Goal: Subscribe to service/newsletter

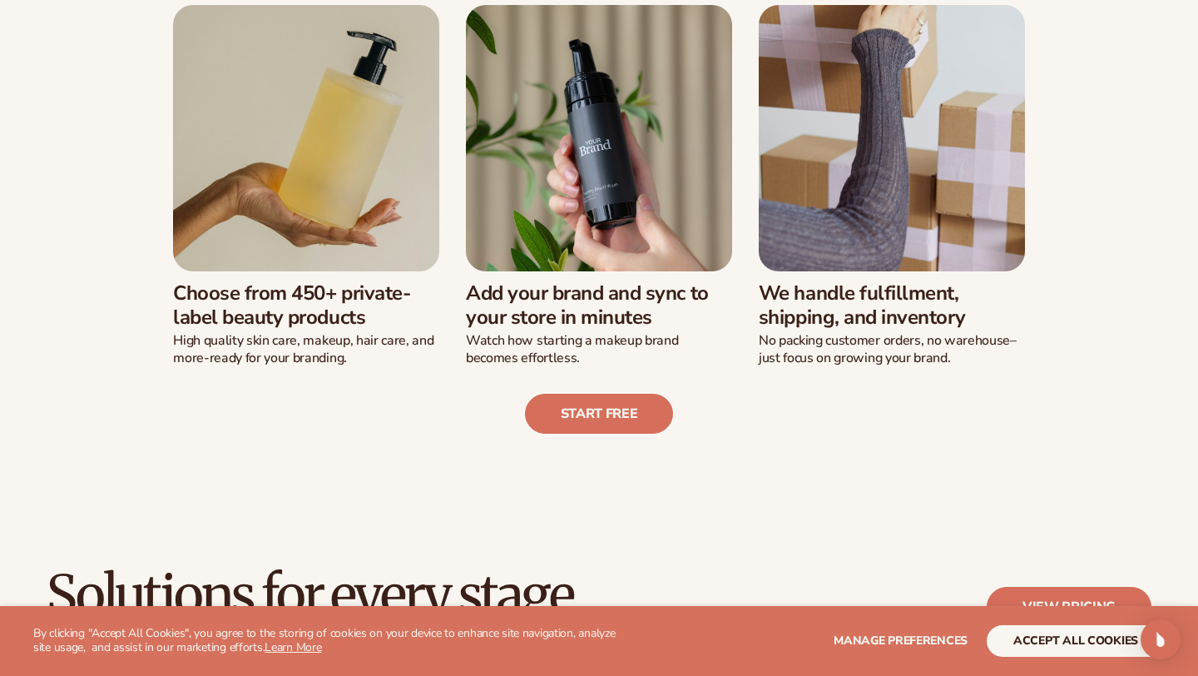
scroll to position [466, 0]
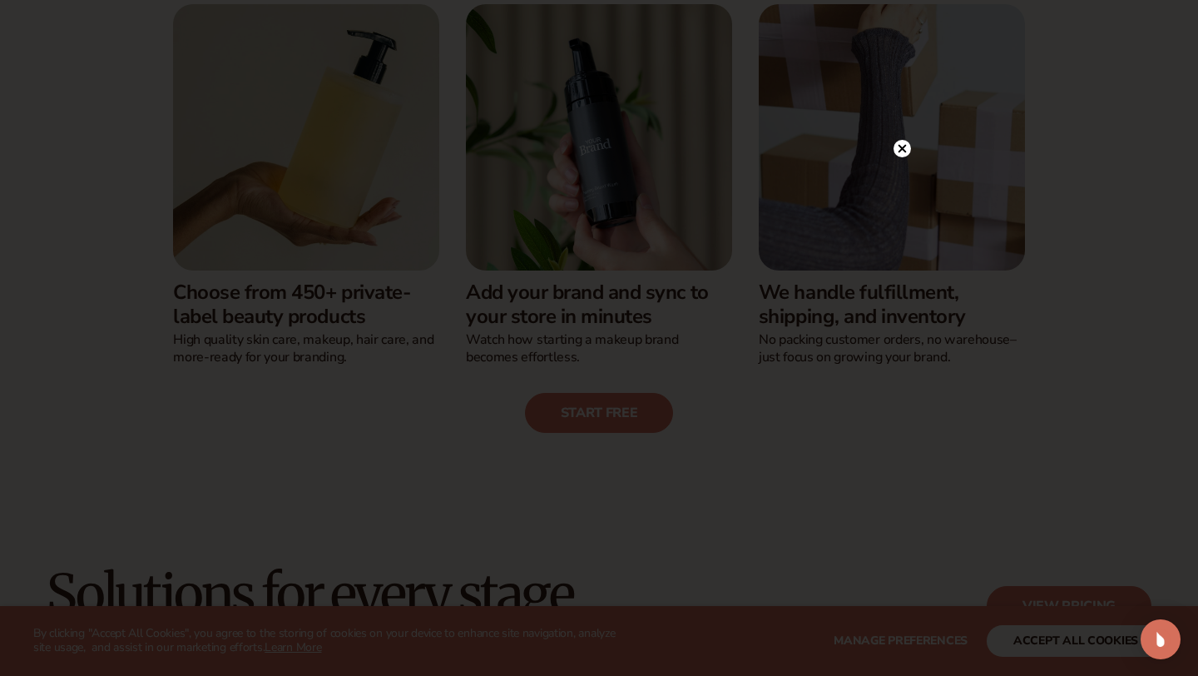
click at [901, 154] on circle at bounding box center [902, 148] width 17 height 17
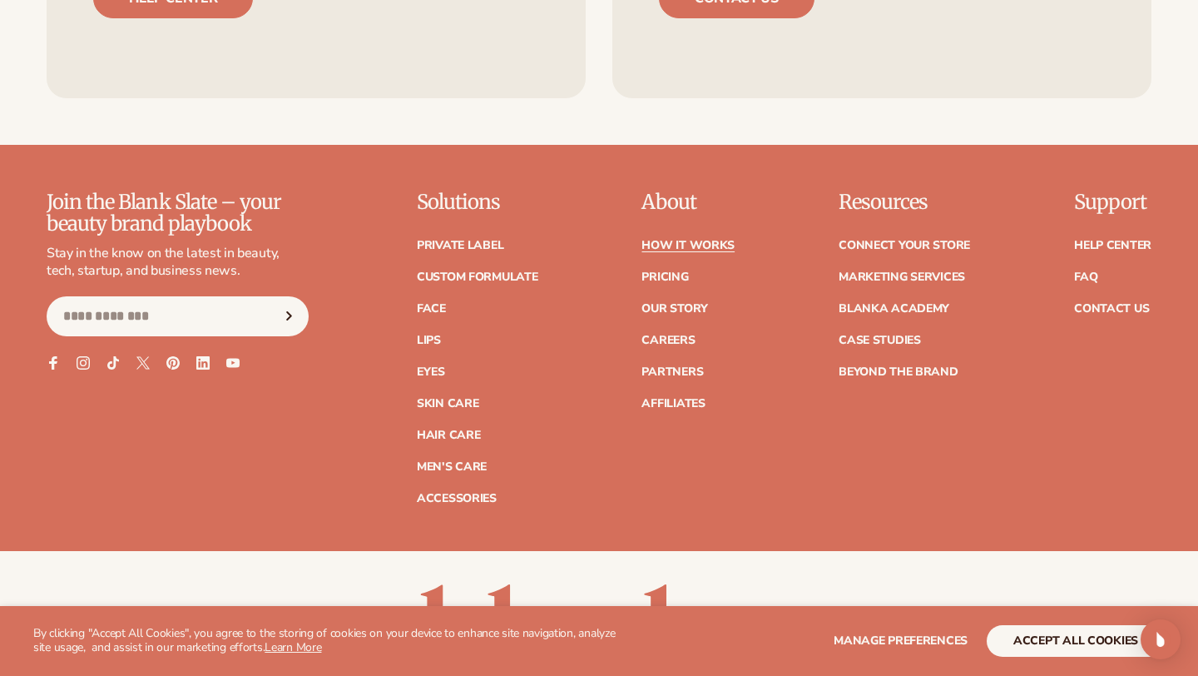
scroll to position [3661, 0]
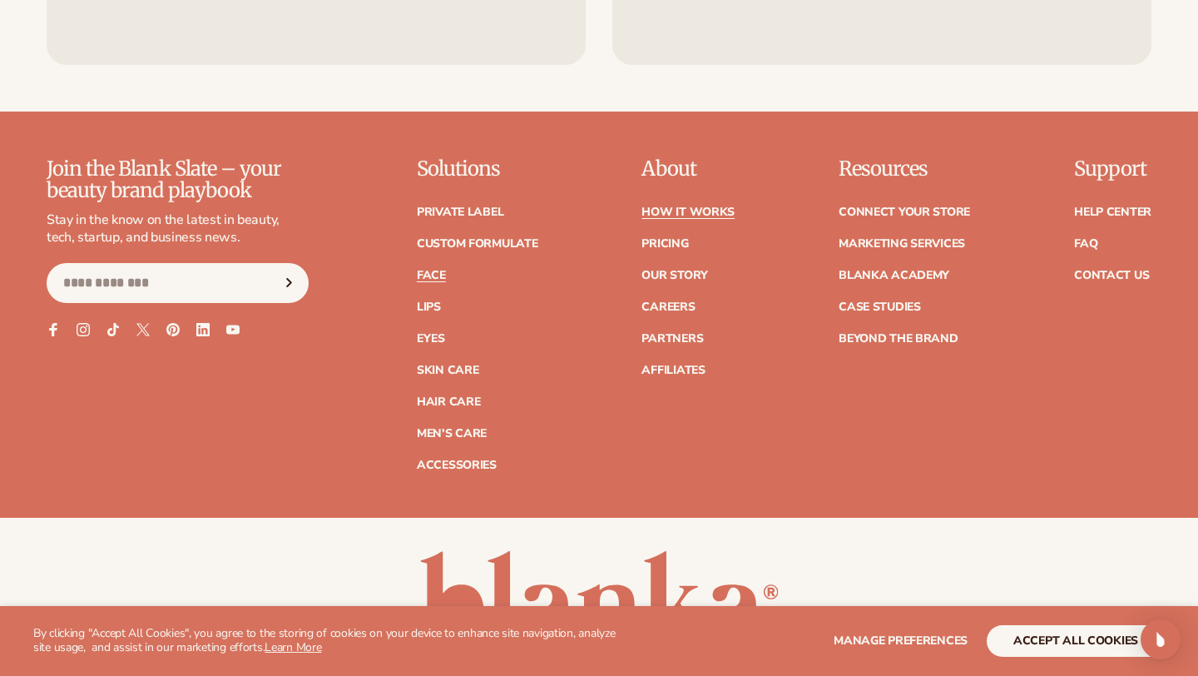
click at [439, 270] on link "Face" at bounding box center [431, 276] width 29 height 12
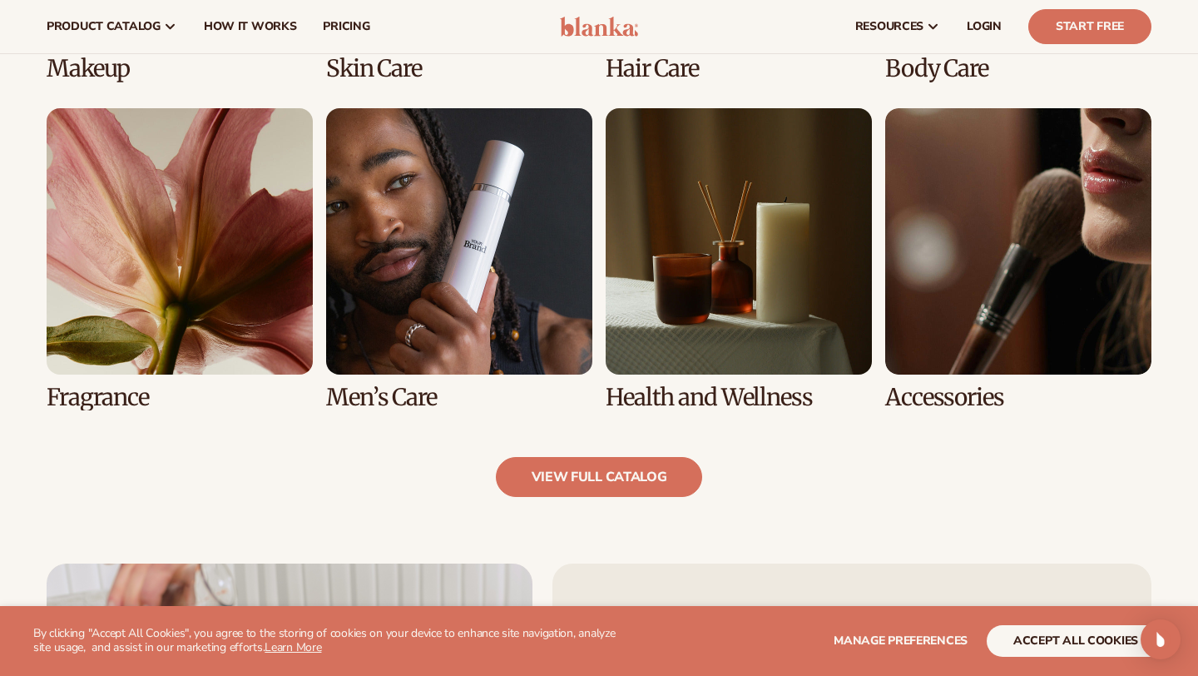
scroll to position [1464, 0]
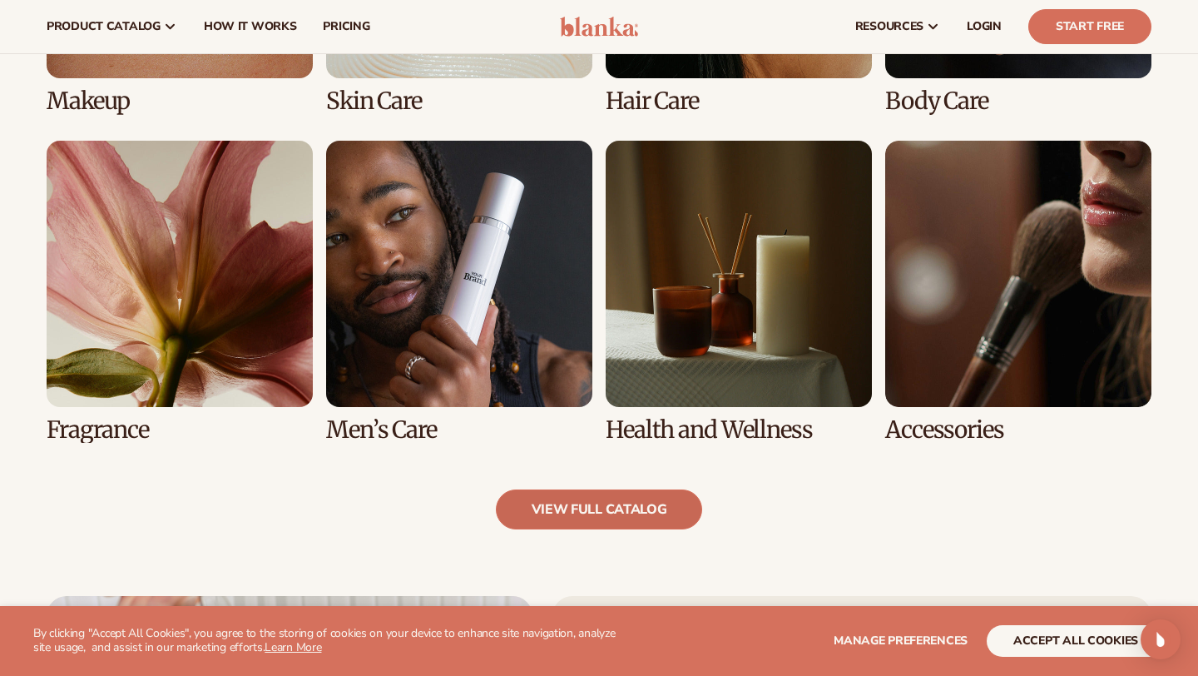
click at [601, 511] on link "view full catalog" at bounding box center [599, 509] width 207 height 40
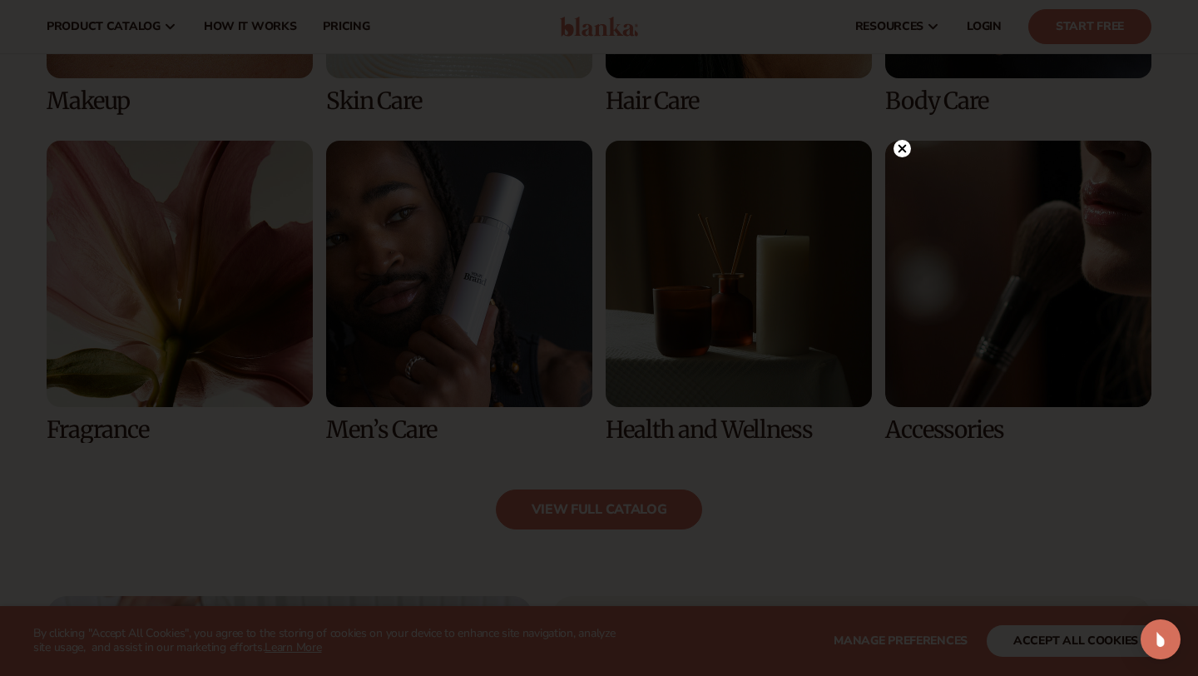
click at [900, 149] on icon at bounding box center [903, 148] width 8 height 8
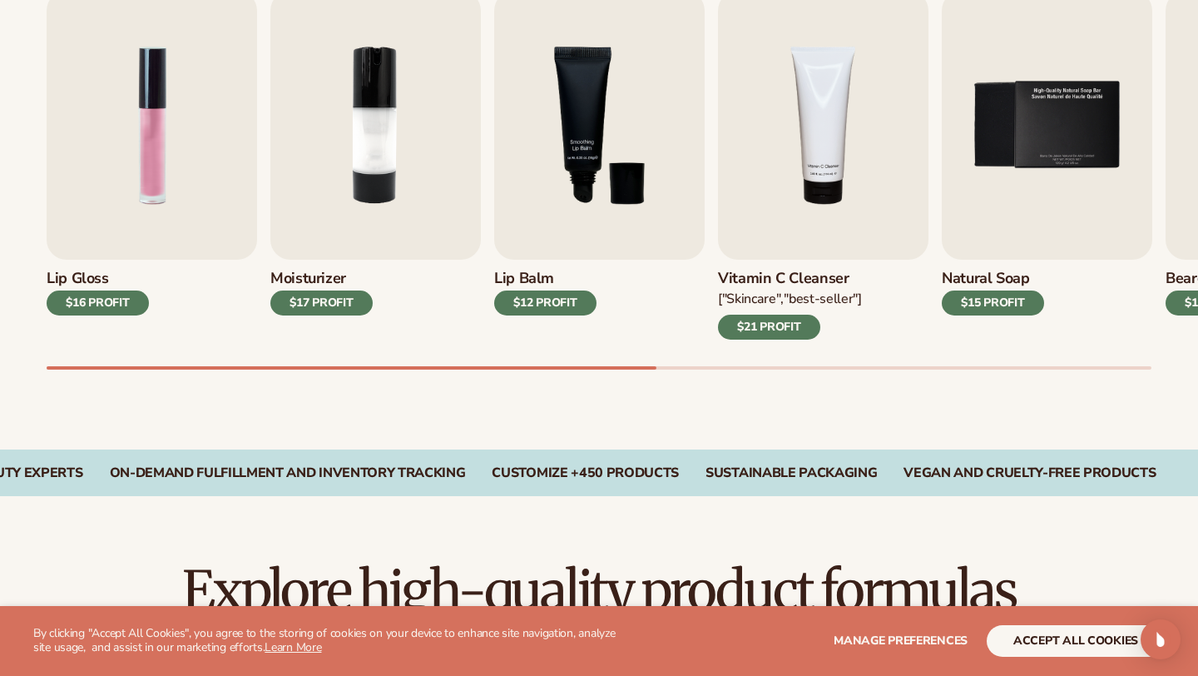
scroll to position [609, 0]
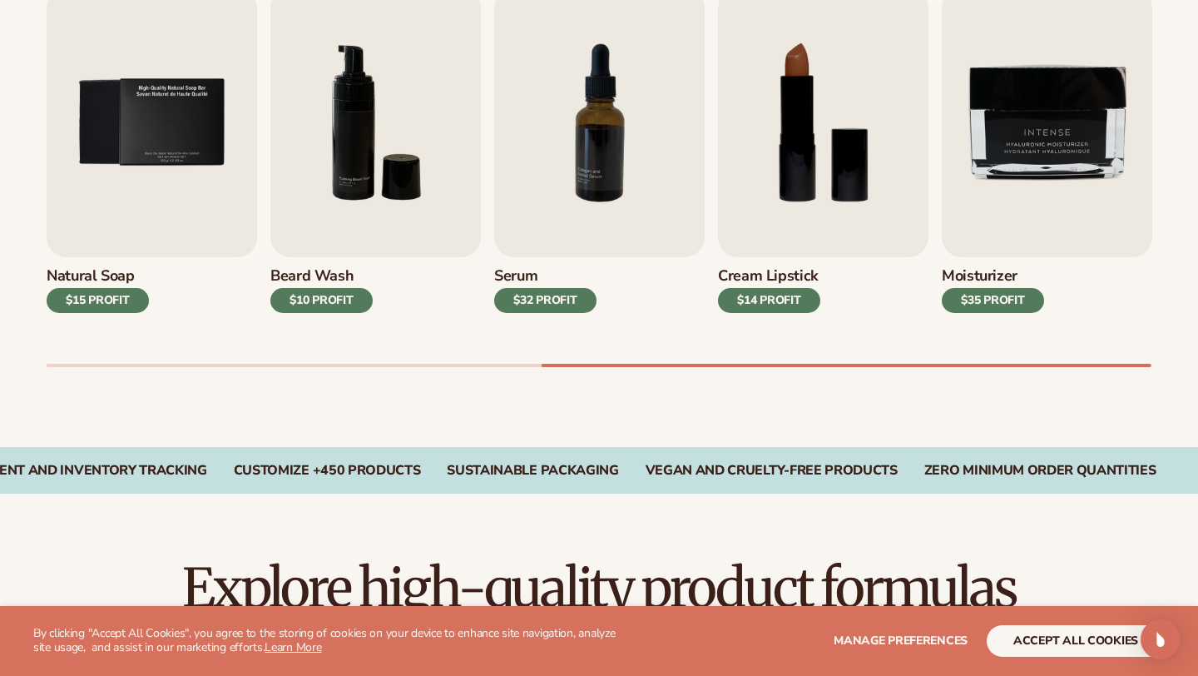
click at [847, 364] on div at bounding box center [599, 365] width 1105 height 3
click at [985, 295] on div "$35 PROFIT" at bounding box center [993, 300] width 102 height 25
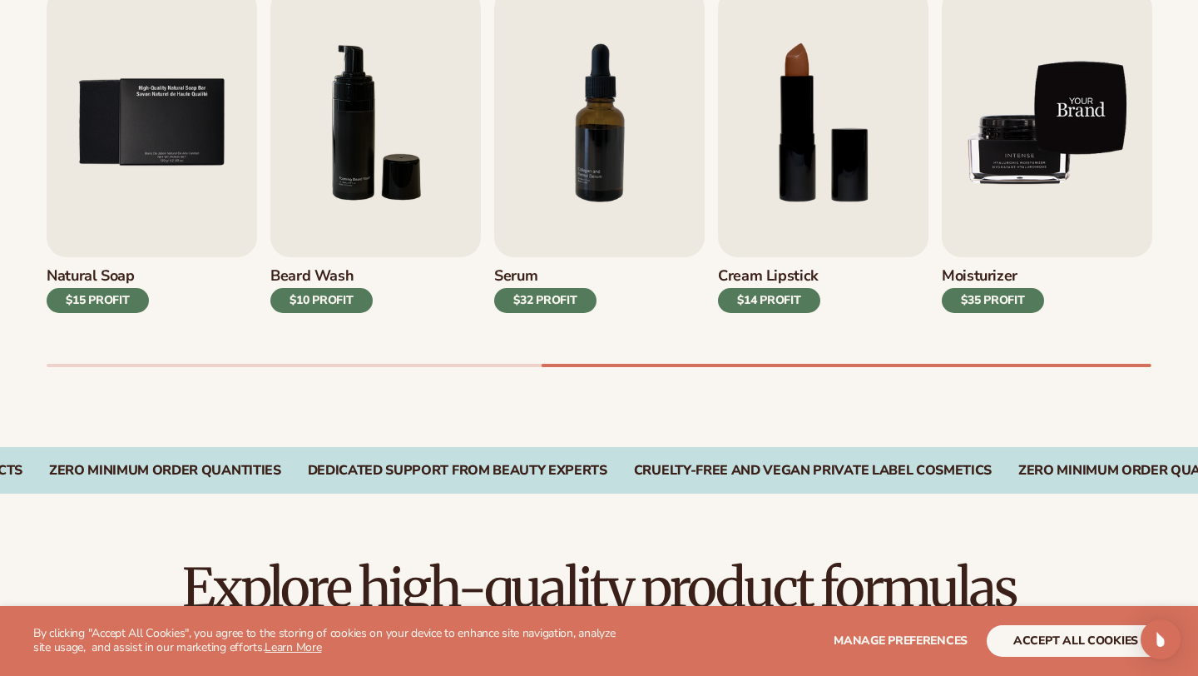
click at [1019, 195] on img "9 / 9" at bounding box center [1047, 122] width 210 height 269
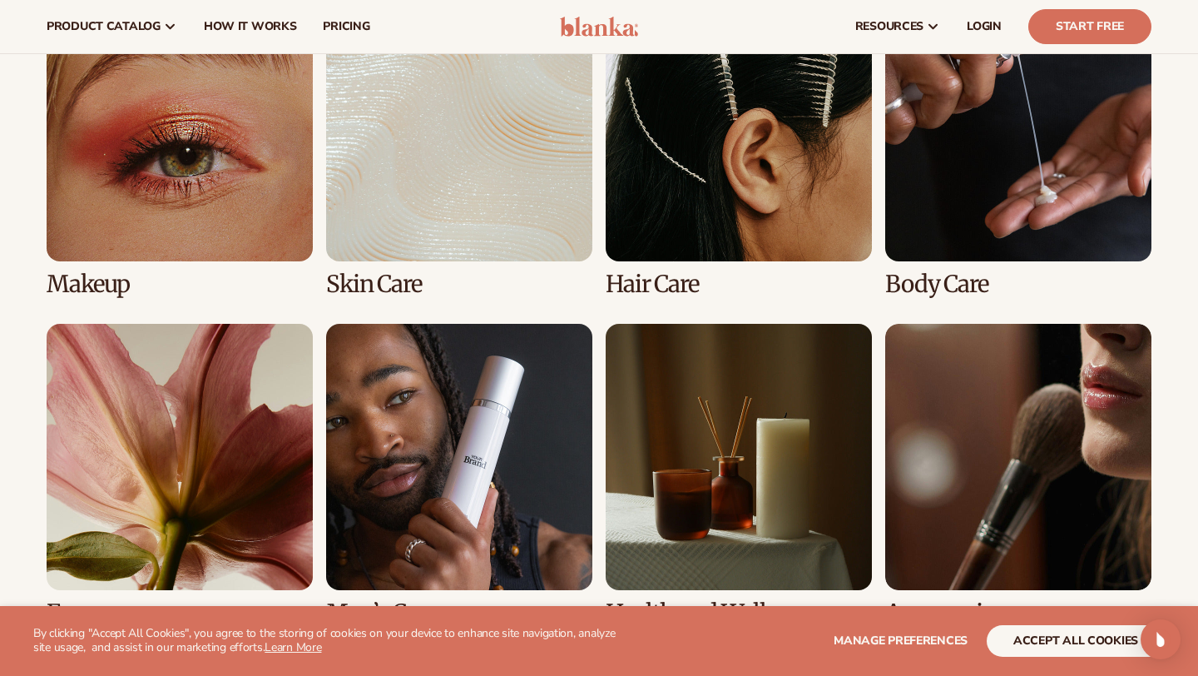
scroll to position [1275, 0]
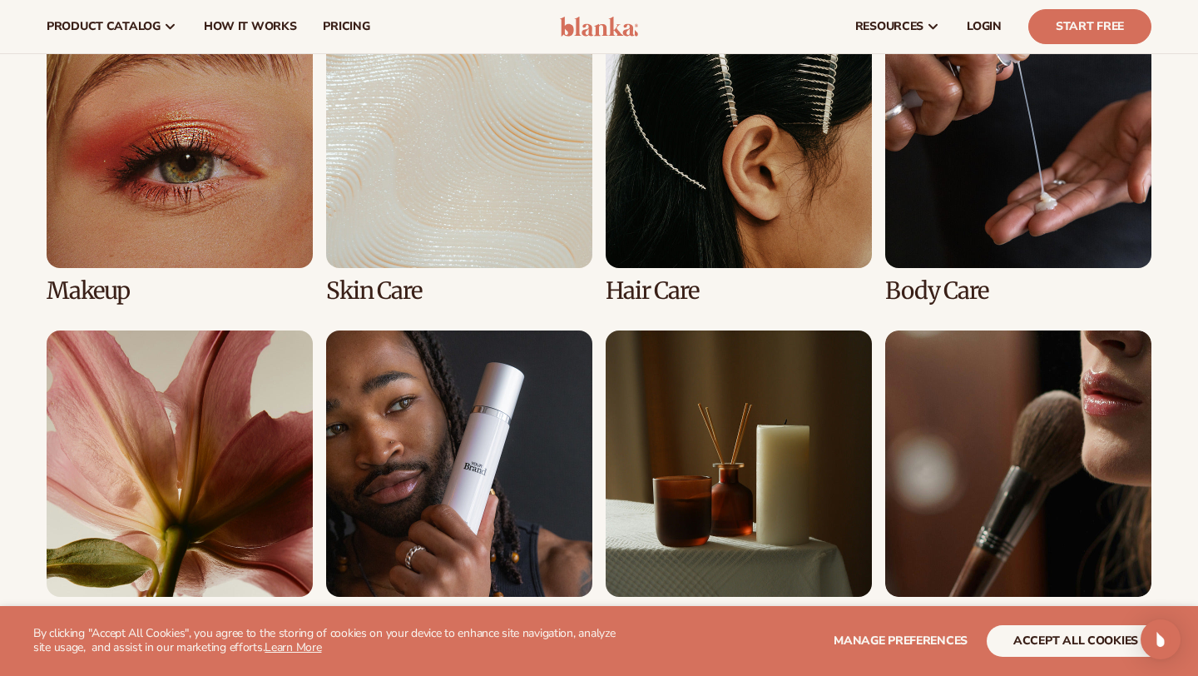
click at [394, 286] on link "2 / 8" at bounding box center [459, 153] width 266 height 302
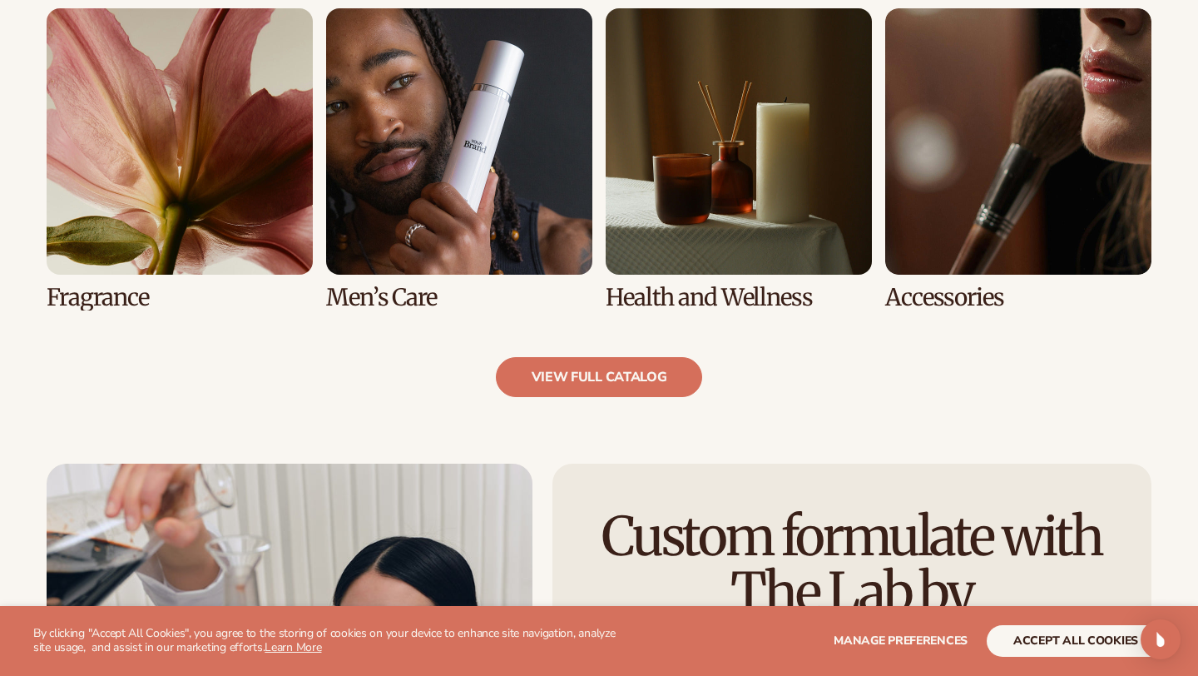
scroll to position [1597, 0]
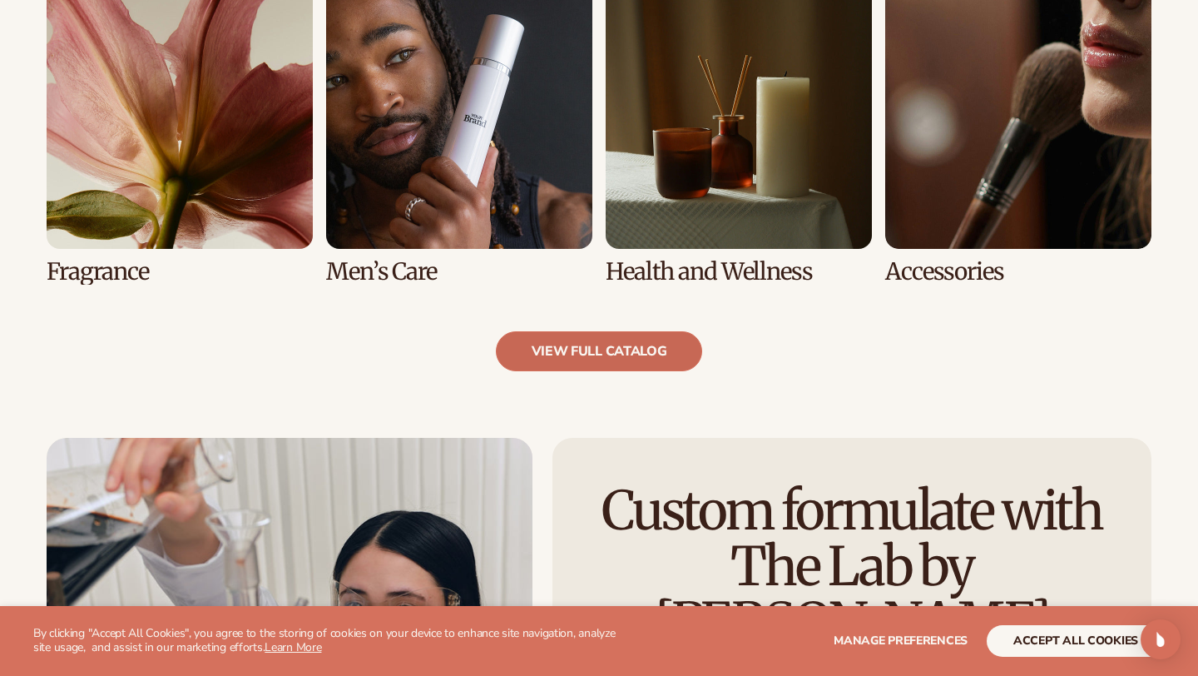
click at [599, 356] on link "view full catalog" at bounding box center [599, 351] width 207 height 40
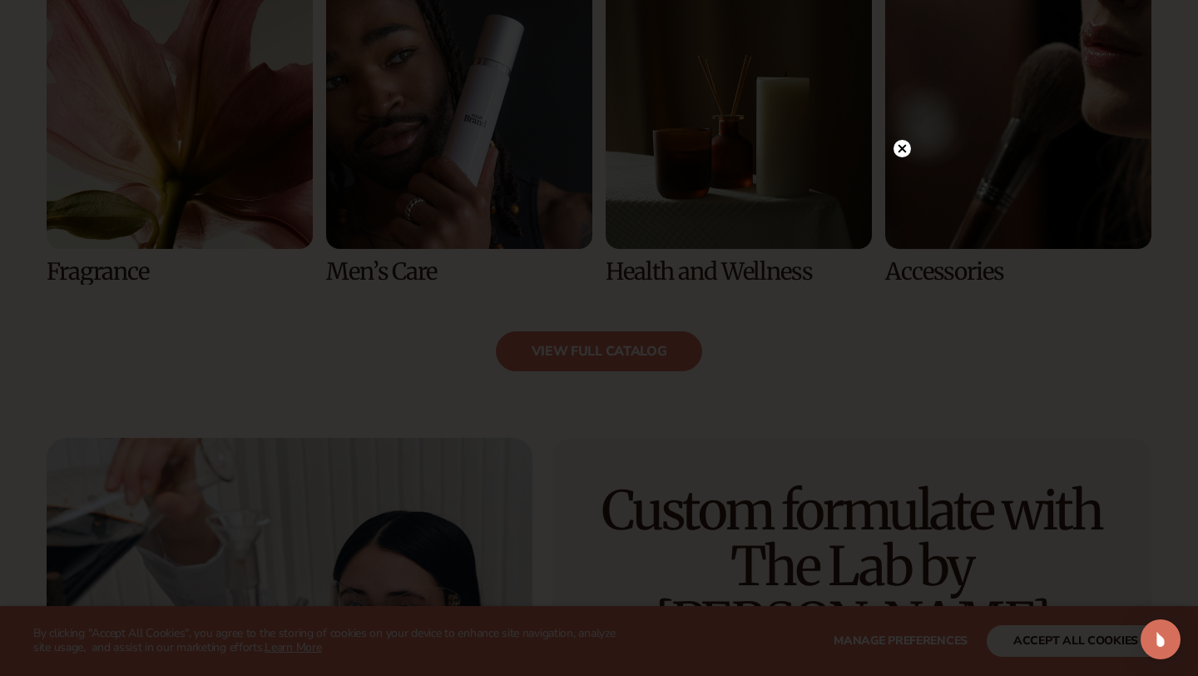
click at [903, 145] on circle at bounding box center [902, 148] width 17 height 17
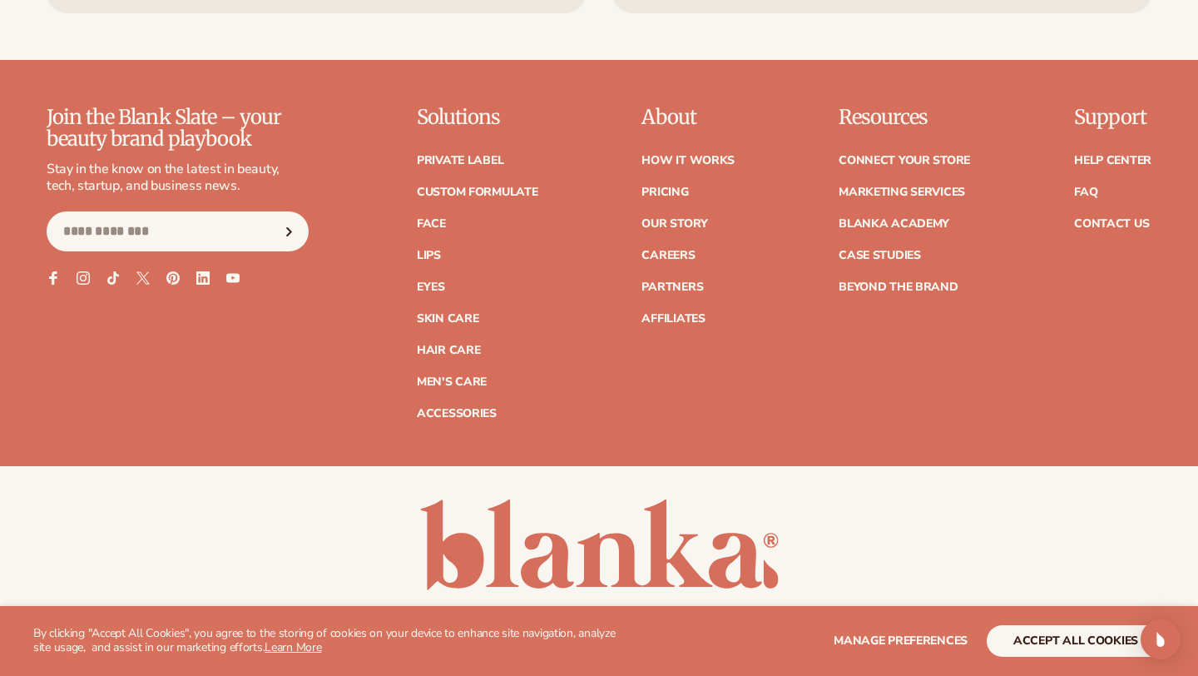
scroll to position [2962, 0]
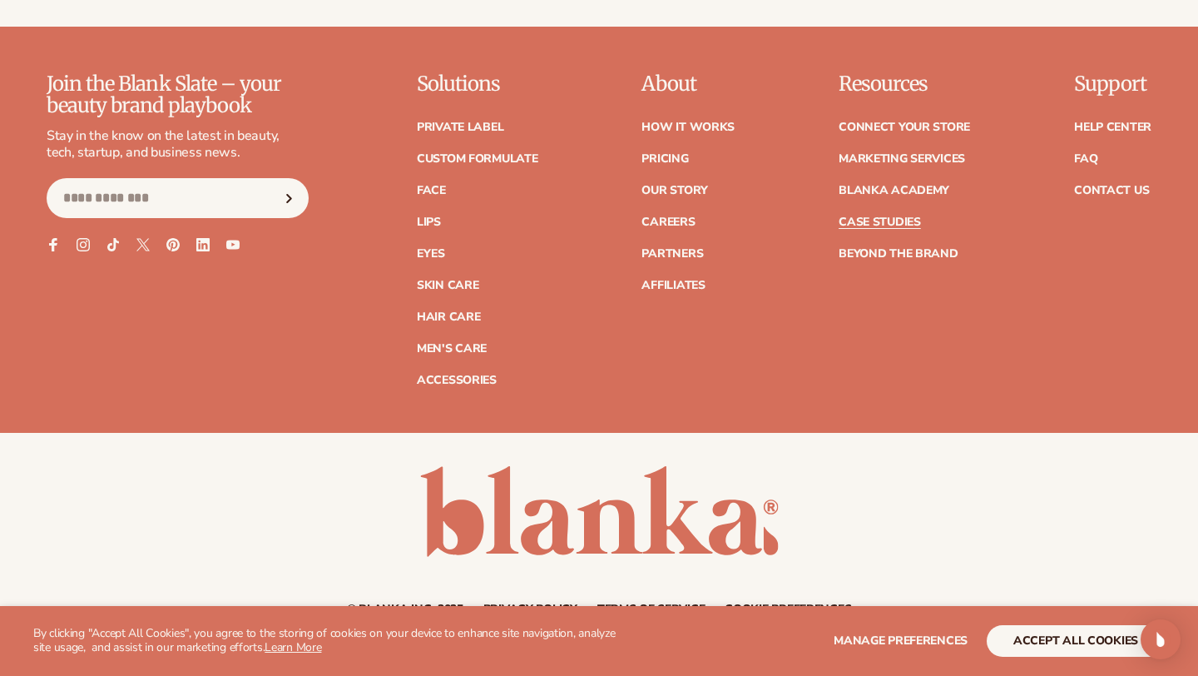
click at [884, 220] on link "Case Studies" at bounding box center [880, 222] width 82 height 12
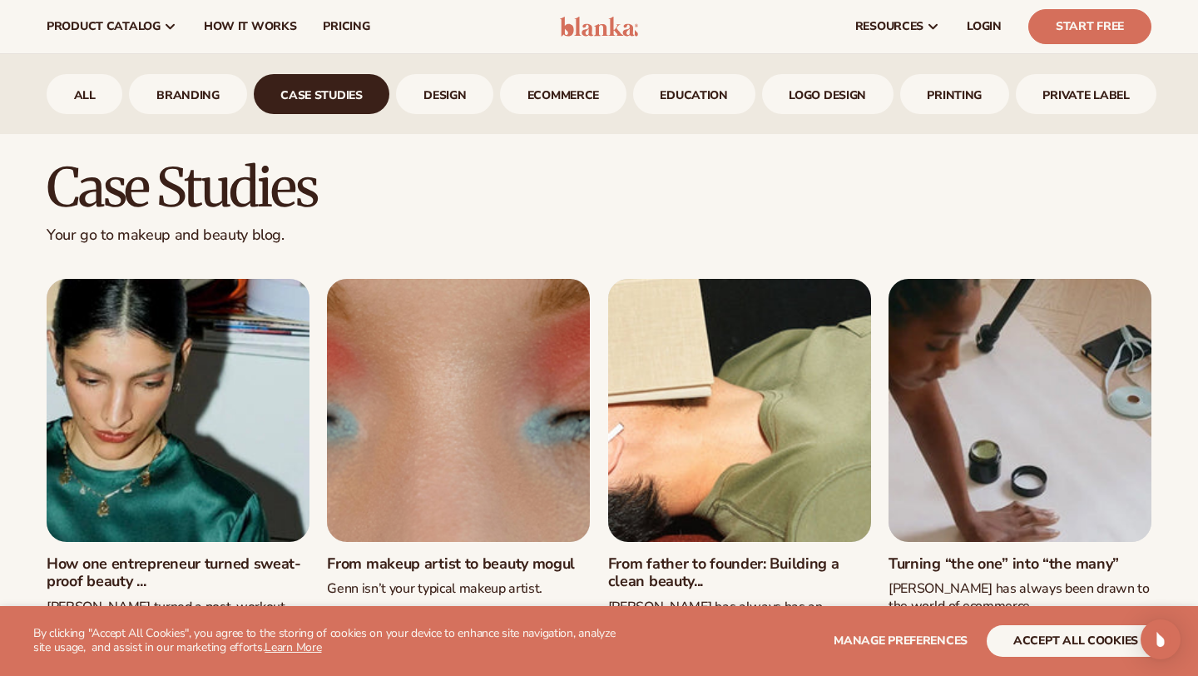
scroll to position [635, 0]
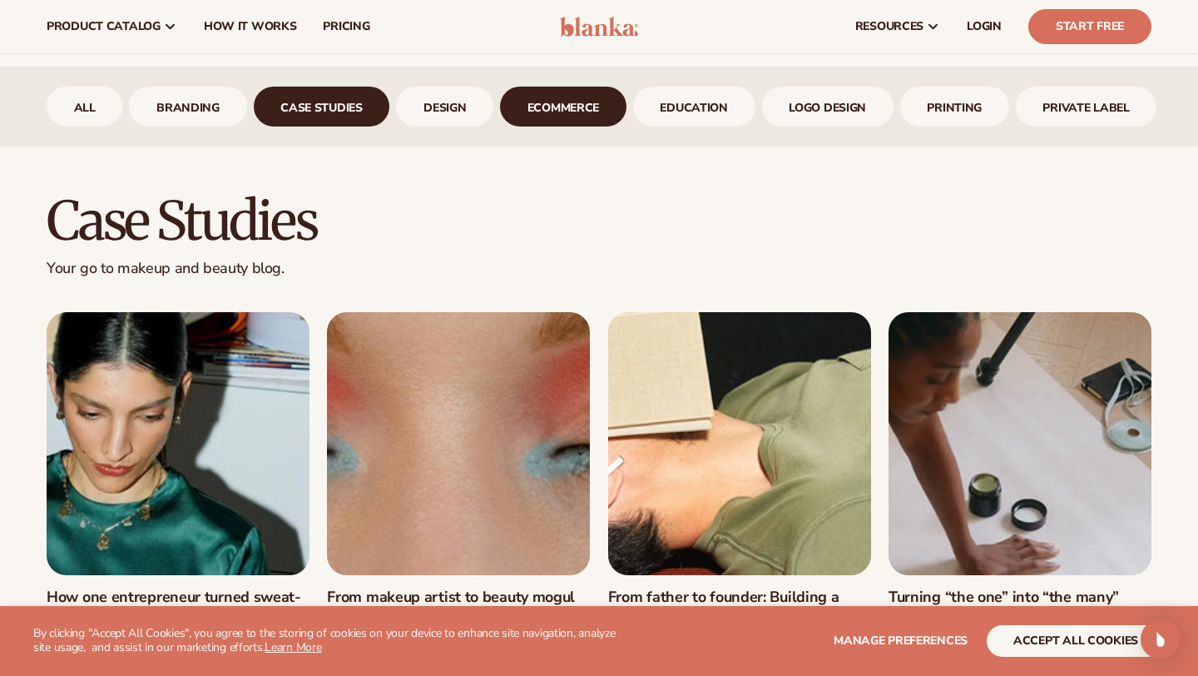
click at [577, 114] on link "ecommerce" at bounding box center [563, 107] width 126 height 40
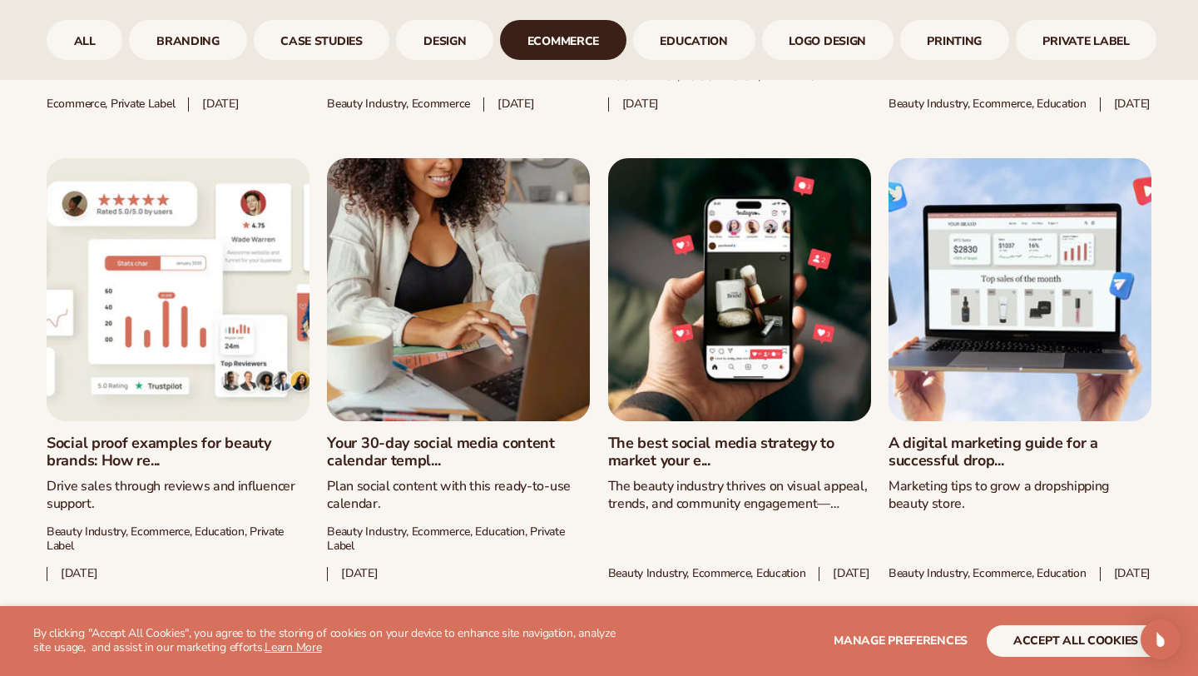
scroll to position [1733, 0]
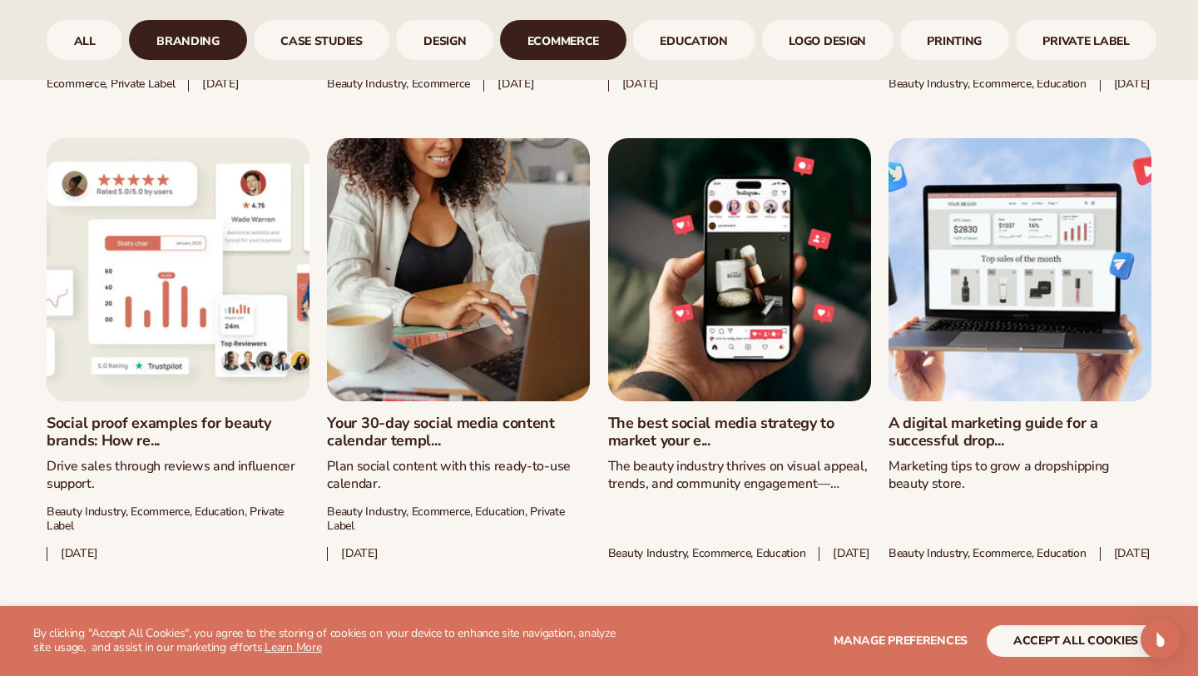
click at [196, 42] on link "branding" at bounding box center [187, 40] width 117 height 40
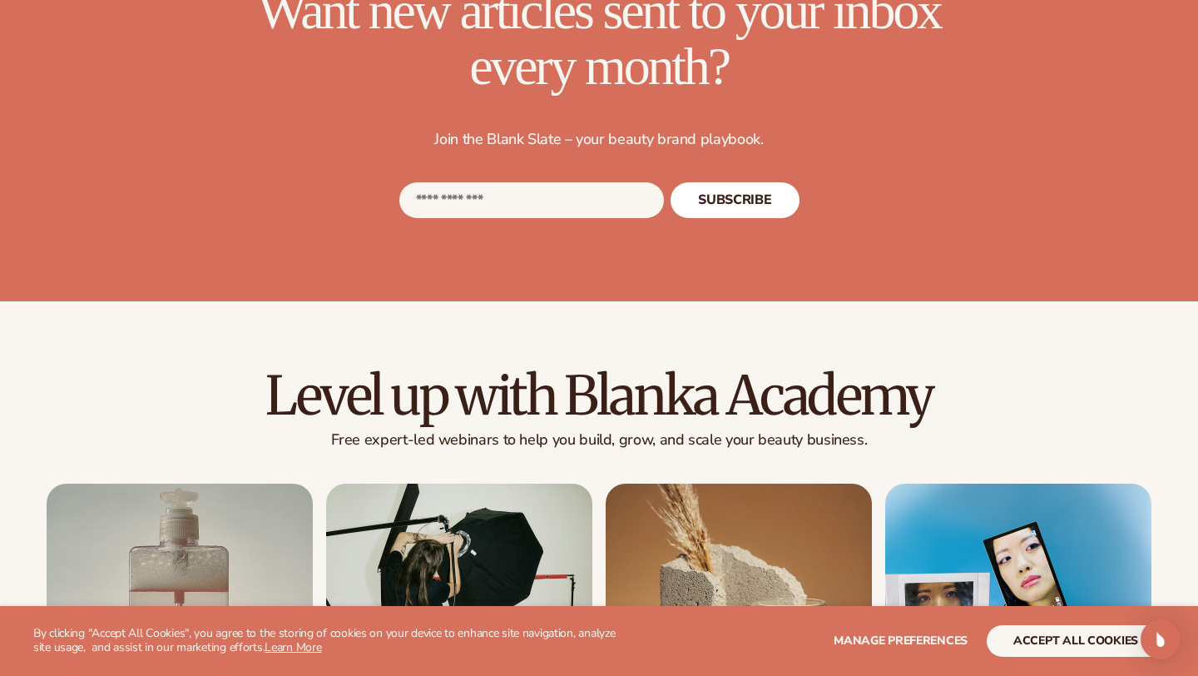
scroll to position [1966, 0]
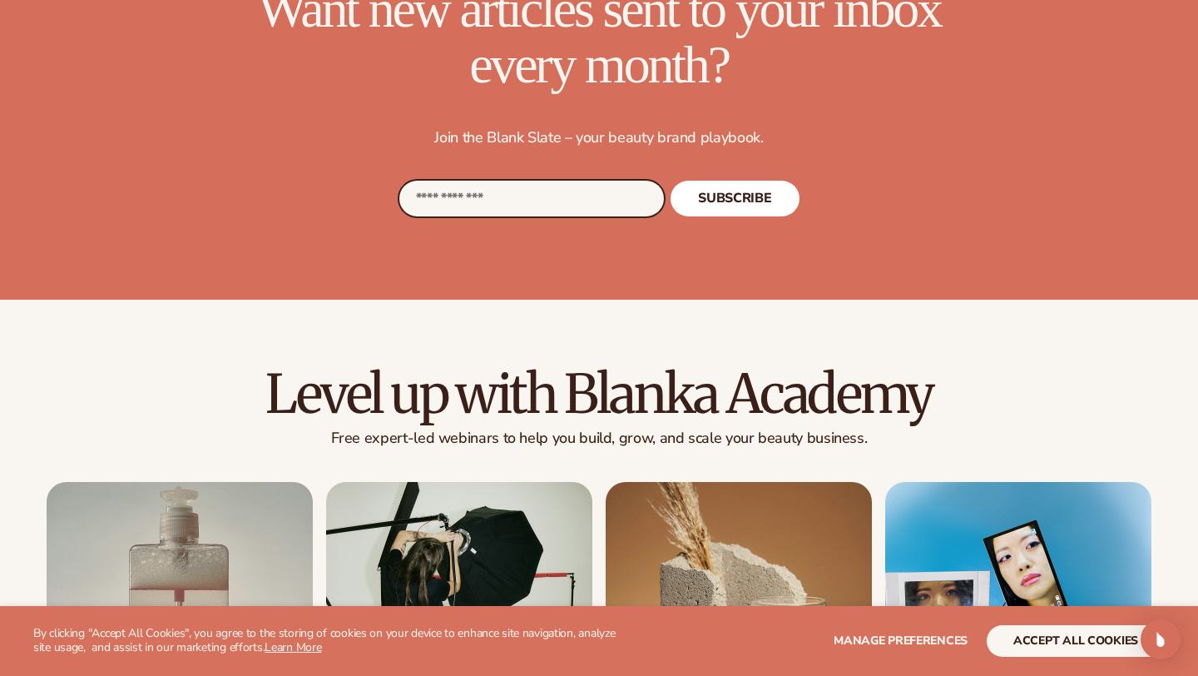
click at [447, 215] on input "Email" at bounding box center [531, 199] width 265 height 36
type input "**********"
click at [723, 205] on span "SUBSCRIBE" at bounding box center [734, 197] width 73 height 13
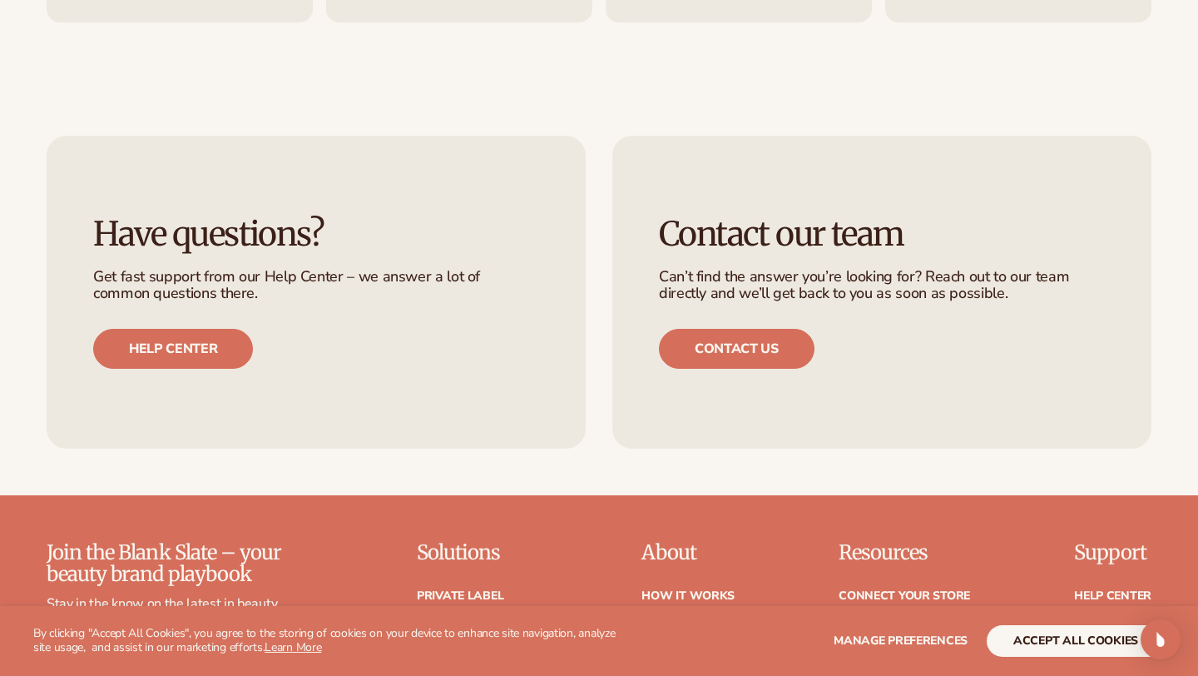
scroll to position [2840, 0]
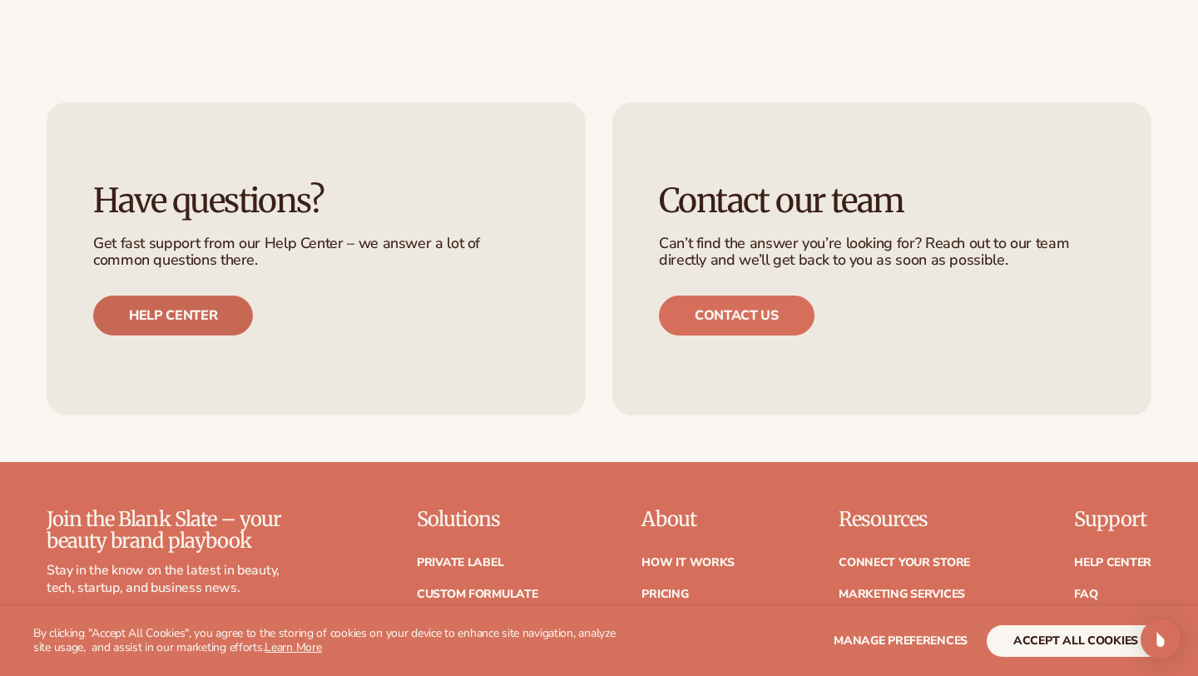
click at [186, 335] on link "Help center" at bounding box center [173, 315] width 160 height 40
